Goal: Information Seeking & Learning: Learn about a topic

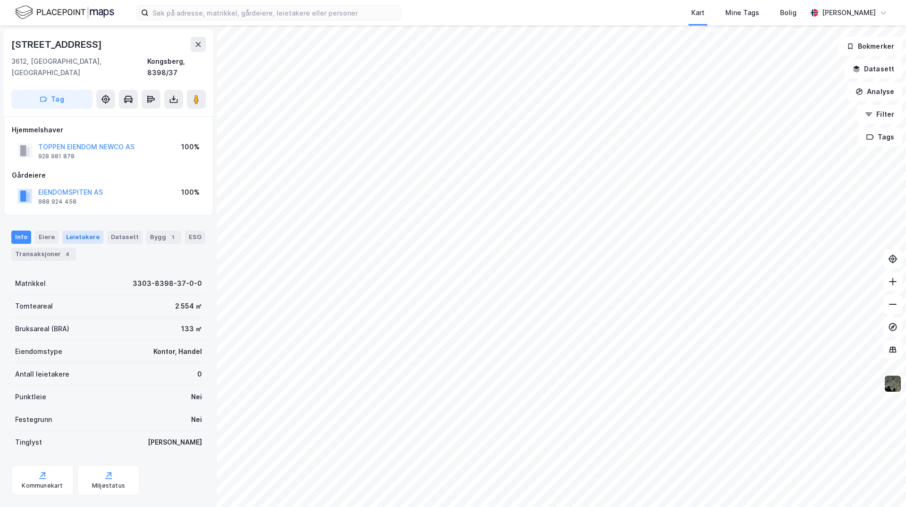
click at [76, 230] on div "Leietakere" at bounding box center [82, 236] width 41 height 13
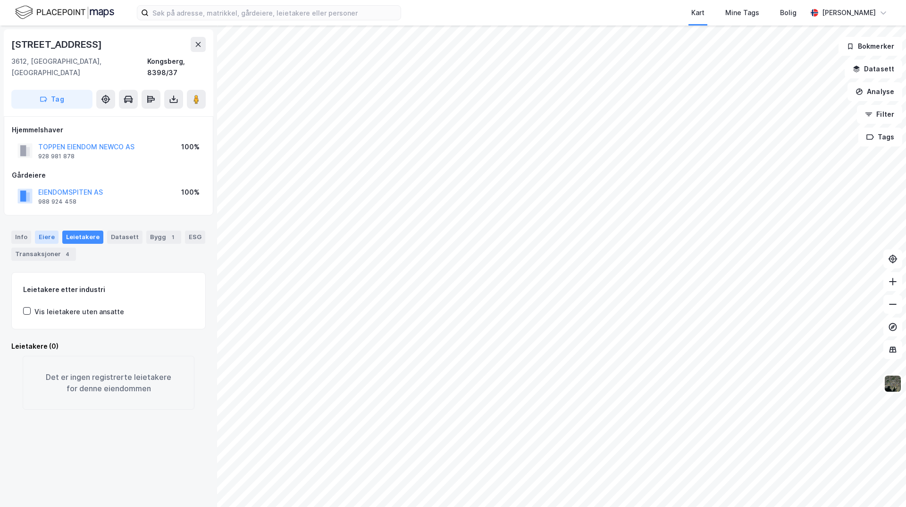
click at [44, 230] on div "Eiere" at bounding box center [47, 236] width 24 height 13
